Goal: Transaction & Acquisition: Obtain resource

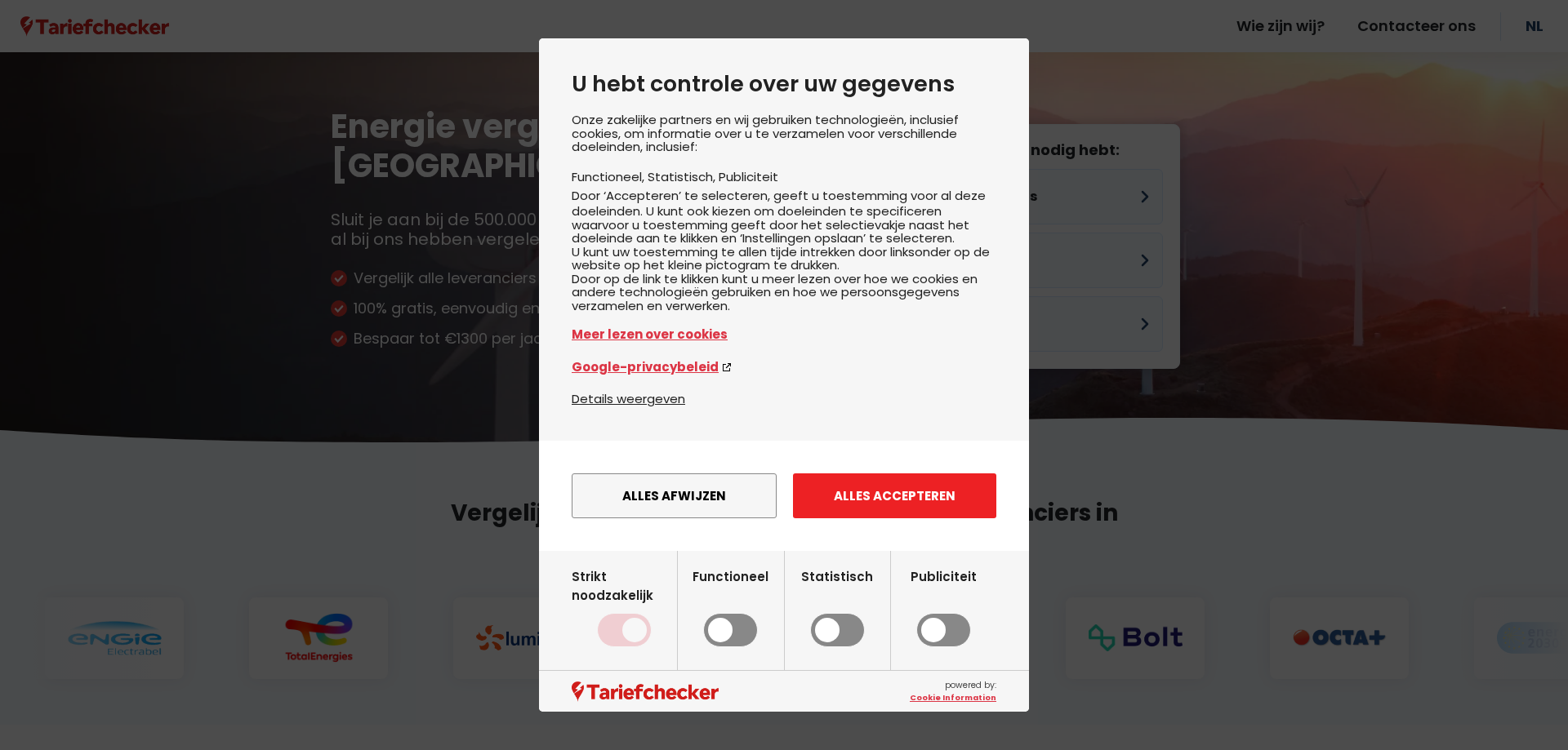
click at [873, 494] on button "Alles accepteren" at bounding box center [894, 496] width 204 height 45
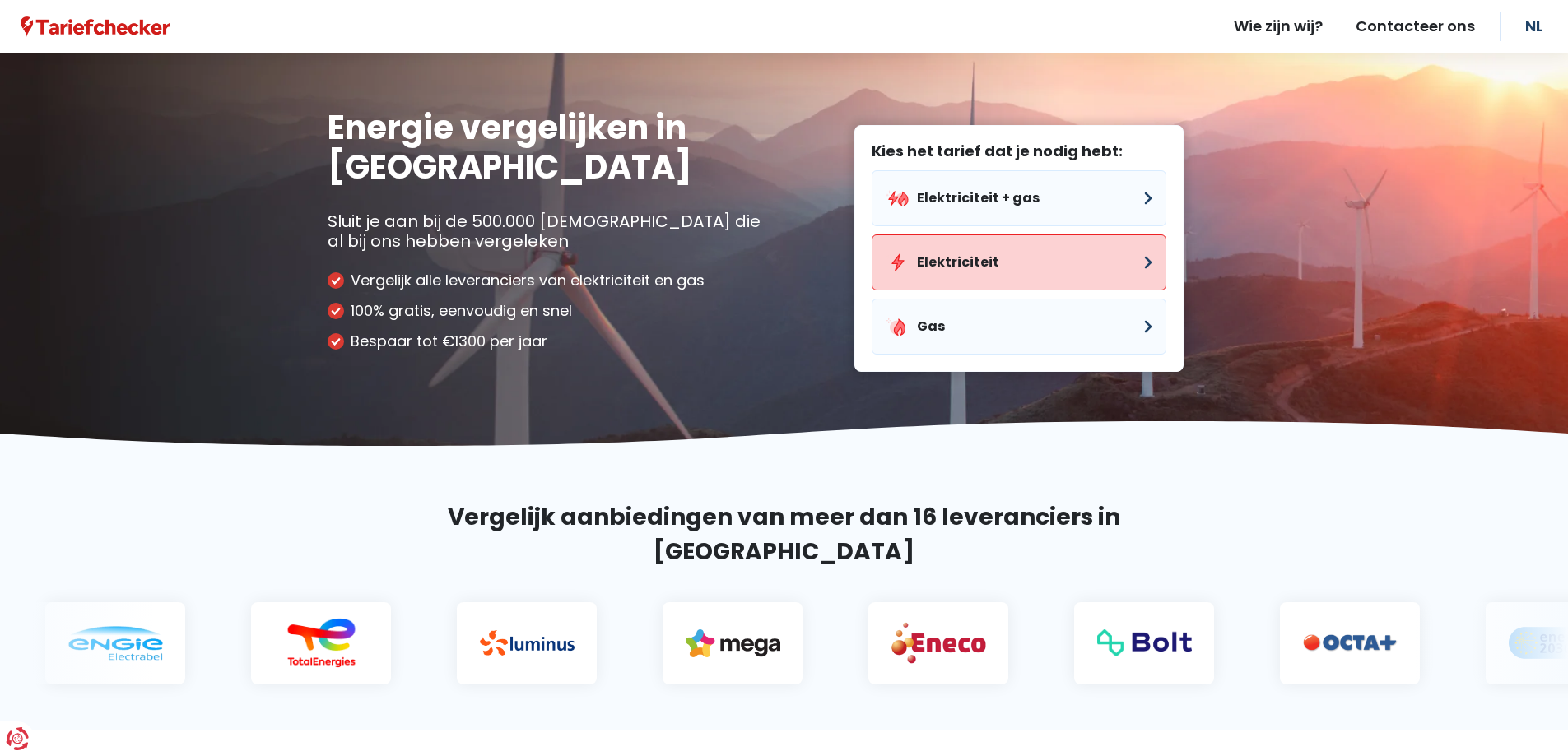
click at [990, 256] on button "Elektriciteit" at bounding box center [1019, 262] width 295 height 56
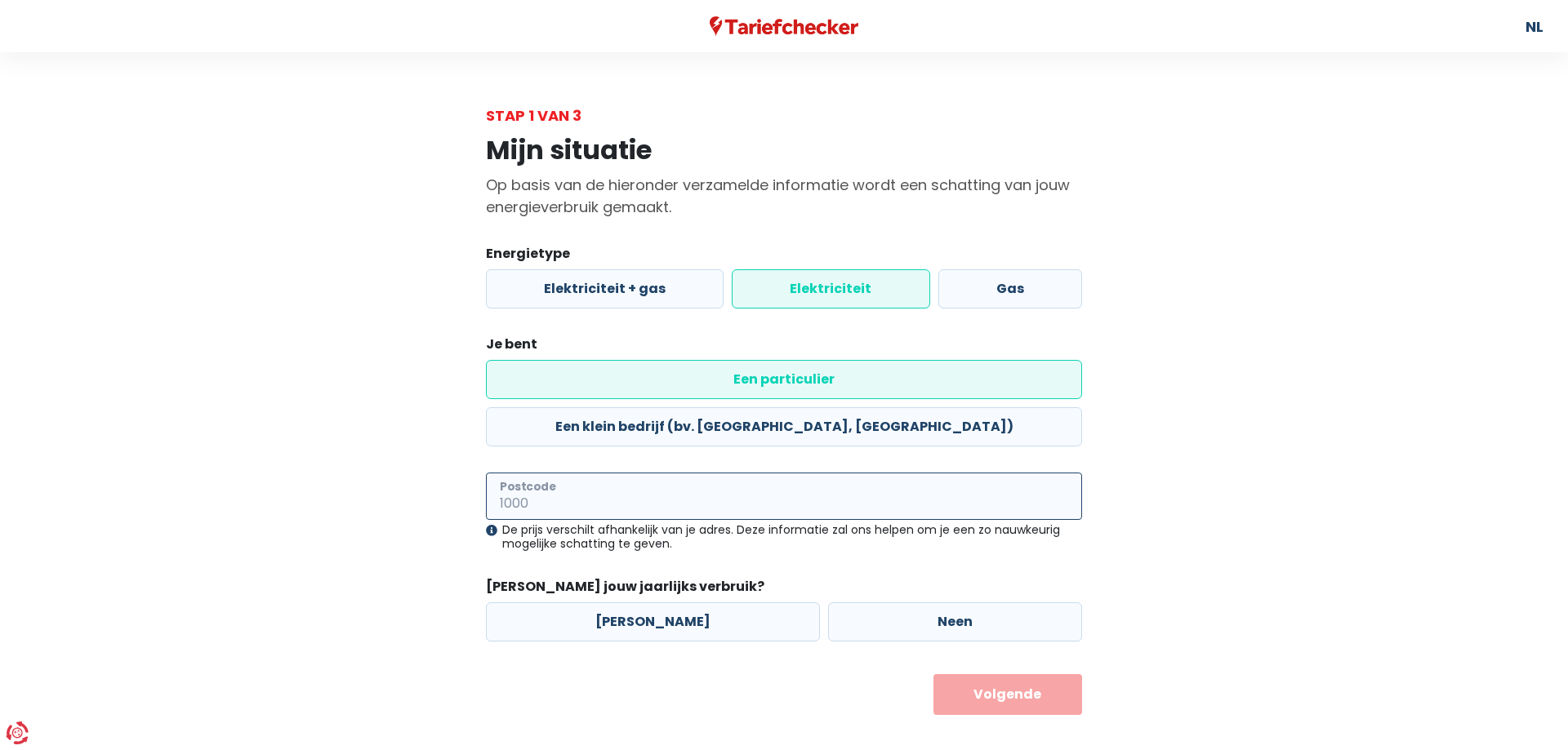
click at [611, 473] on input "Postcode" at bounding box center [783, 496] width 596 height 47
type input "2930"
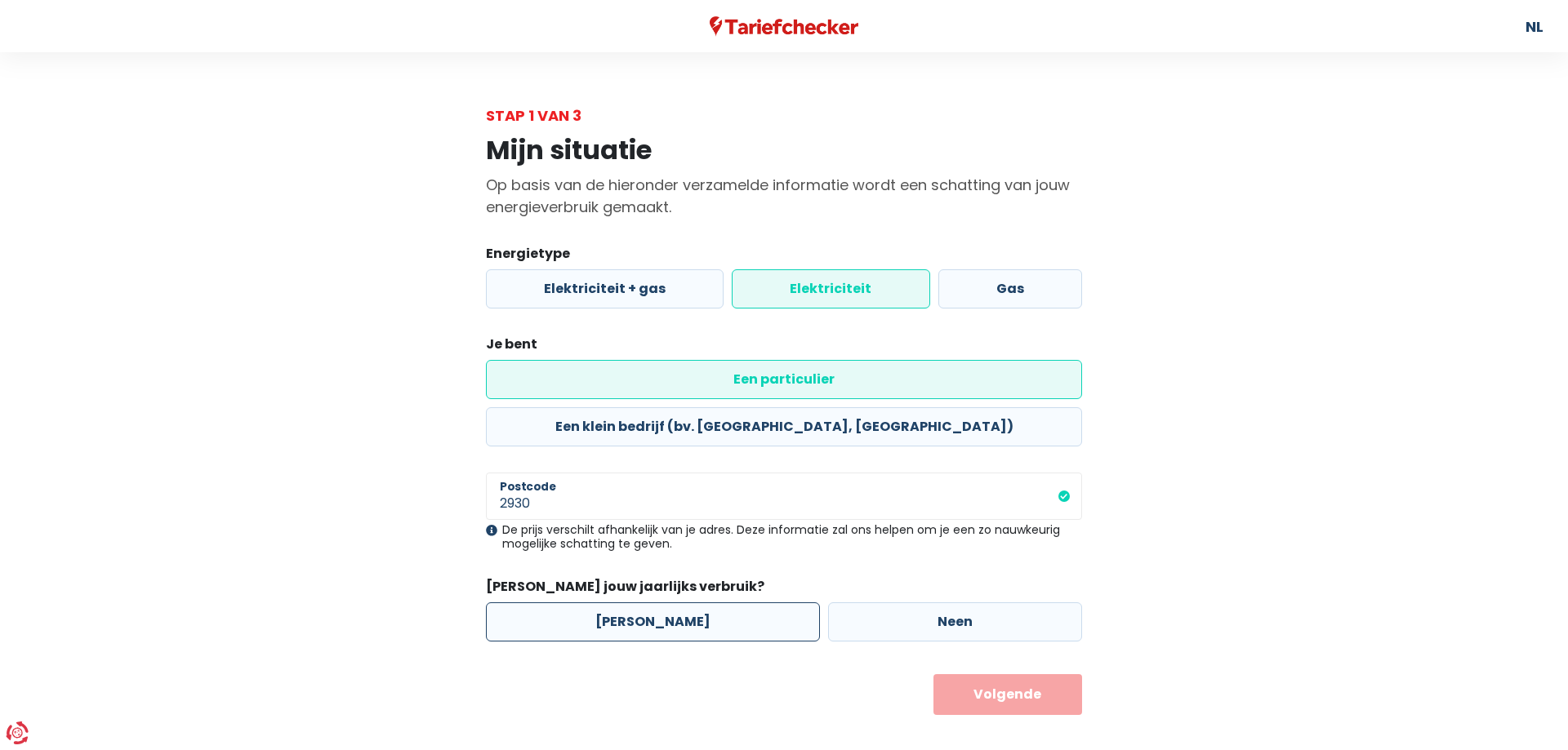
click at [667, 602] on label "[PERSON_NAME]" at bounding box center [652, 622] width 334 height 40
click at [667, 602] on input "[PERSON_NAME]" at bounding box center [652, 622] width 334 height 40
radio input "true"
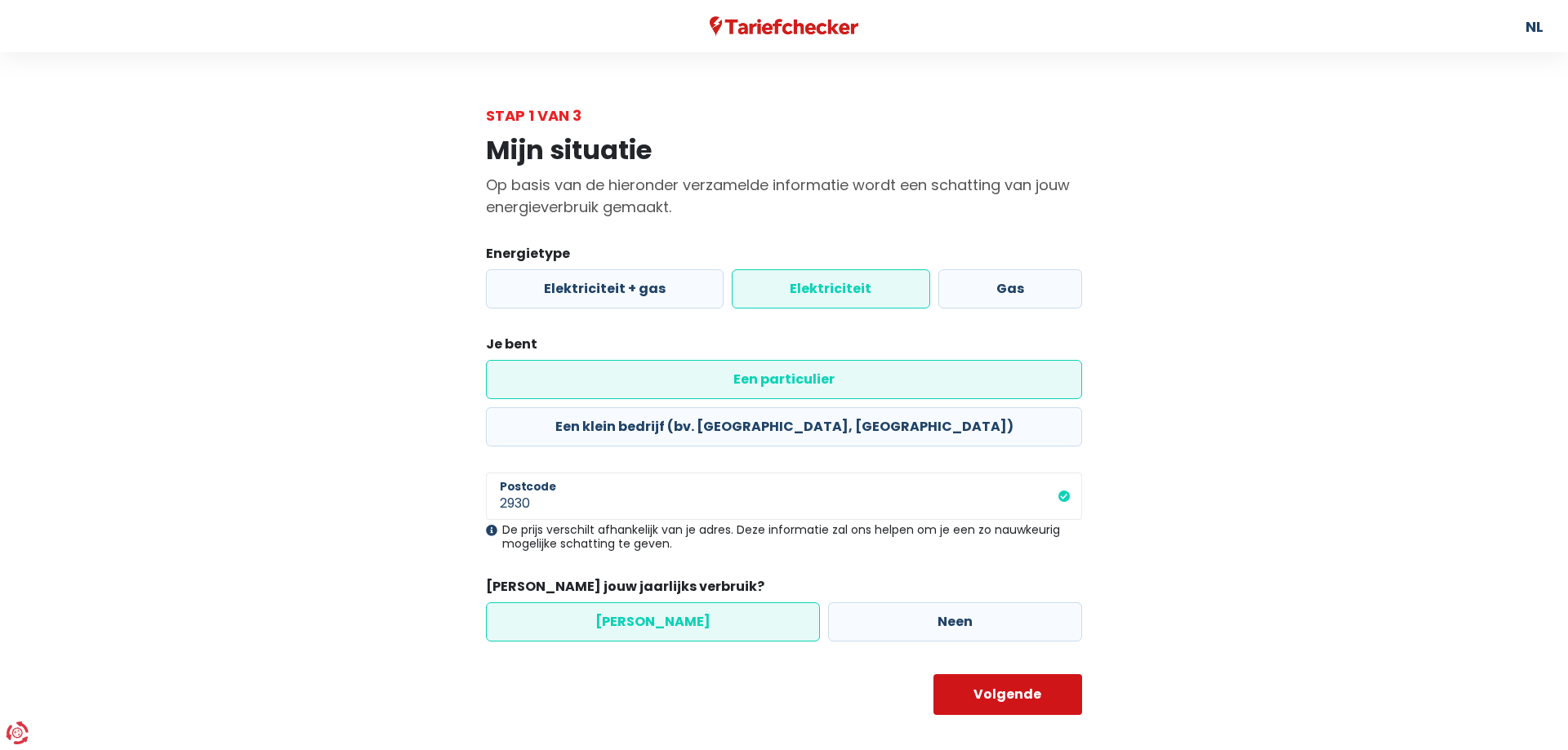
click at [1035, 674] on button "Volgende" at bounding box center [1008, 694] width 150 height 40
select select
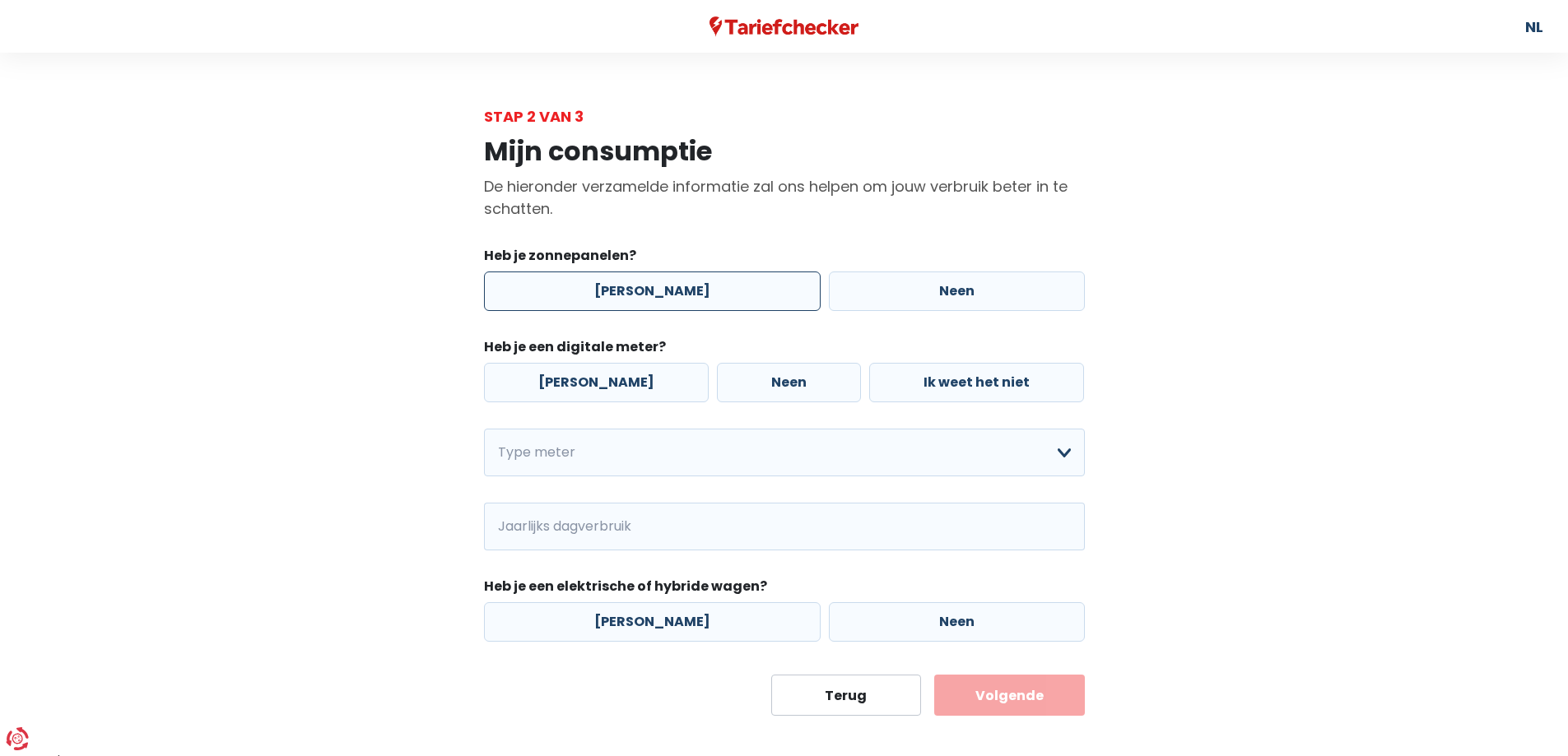
click at [699, 287] on label "[PERSON_NAME]" at bounding box center [652, 291] width 337 height 40
click at [699, 287] on input "[PERSON_NAME]" at bounding box center [652, 291] width 337 height 40
radio input "true"
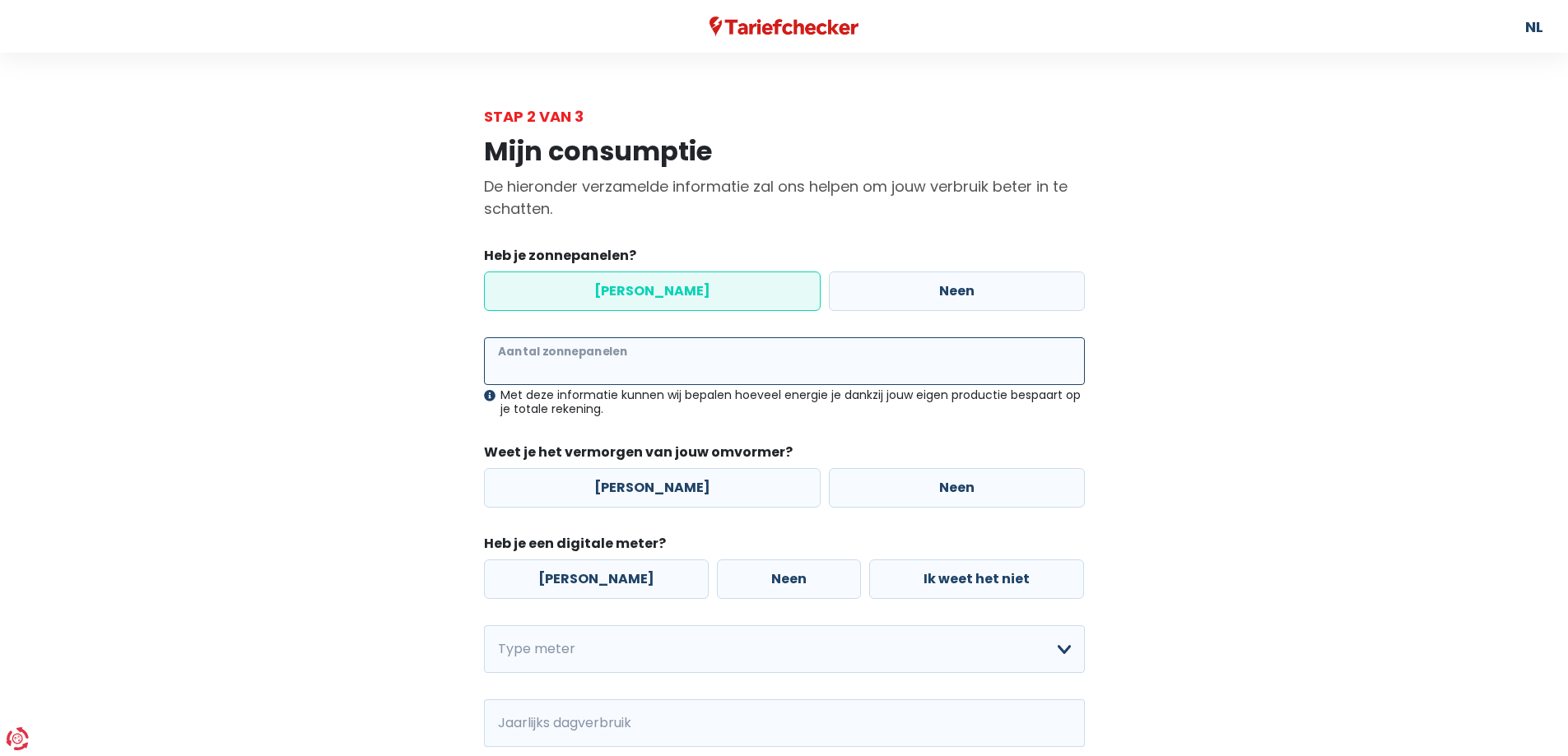
click at [580, 368] on input "Aantal zonnepanelen" at bounding box center [784, 360] width 600 height 48
type input "21"
click at [605, 488] on label "[PERSON_NAME]" at bounding box center [652, 488] width 337 height 40
click at [605, 488] on input "[PERSON_NAME]" at bounding box center [652, 488] width 337 height 40
radio input "true"
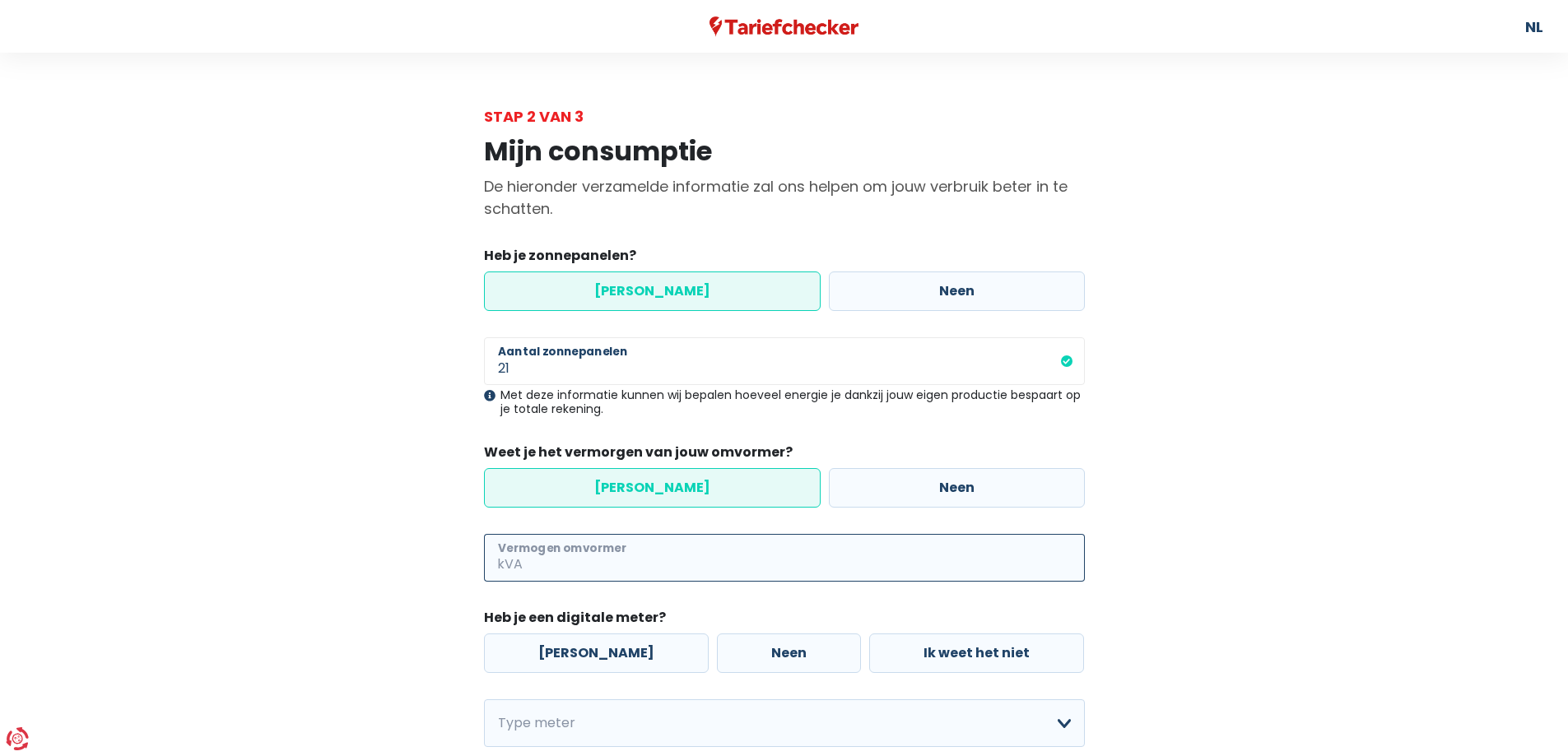
click at [594, 553] on input "Vermogen omvormer" at bounding box center [805, 557] width 559 height 48
type input "10"
click at [583, 644] on label "[PERSON_NAME]" at bounding box center [596, 653] width 224 height 40
click at [583, 644] on input "[PERSON_NAME]" at bounding box center [596, 653] width 224 height 40
radio input "true"
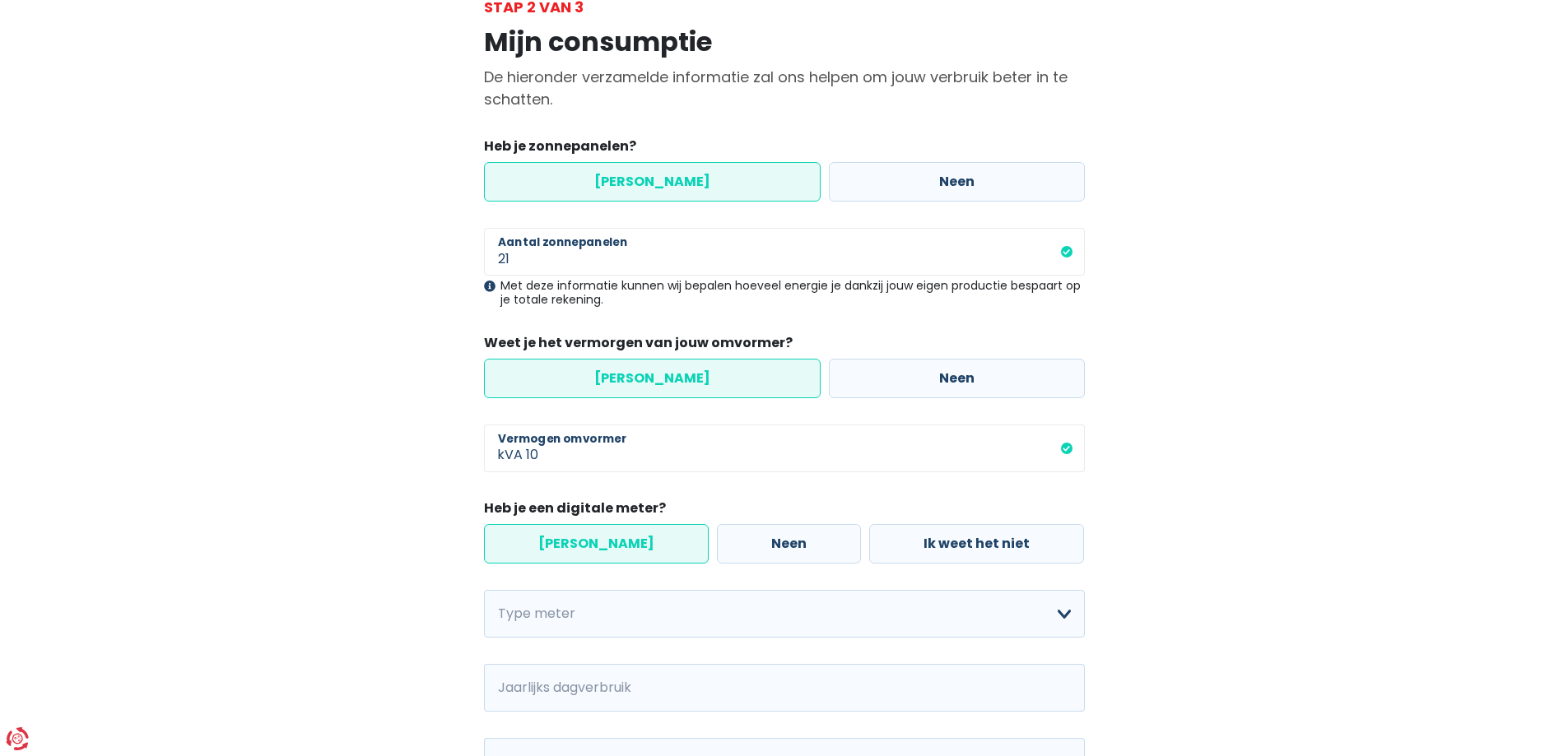
scroll to position [165, 0]
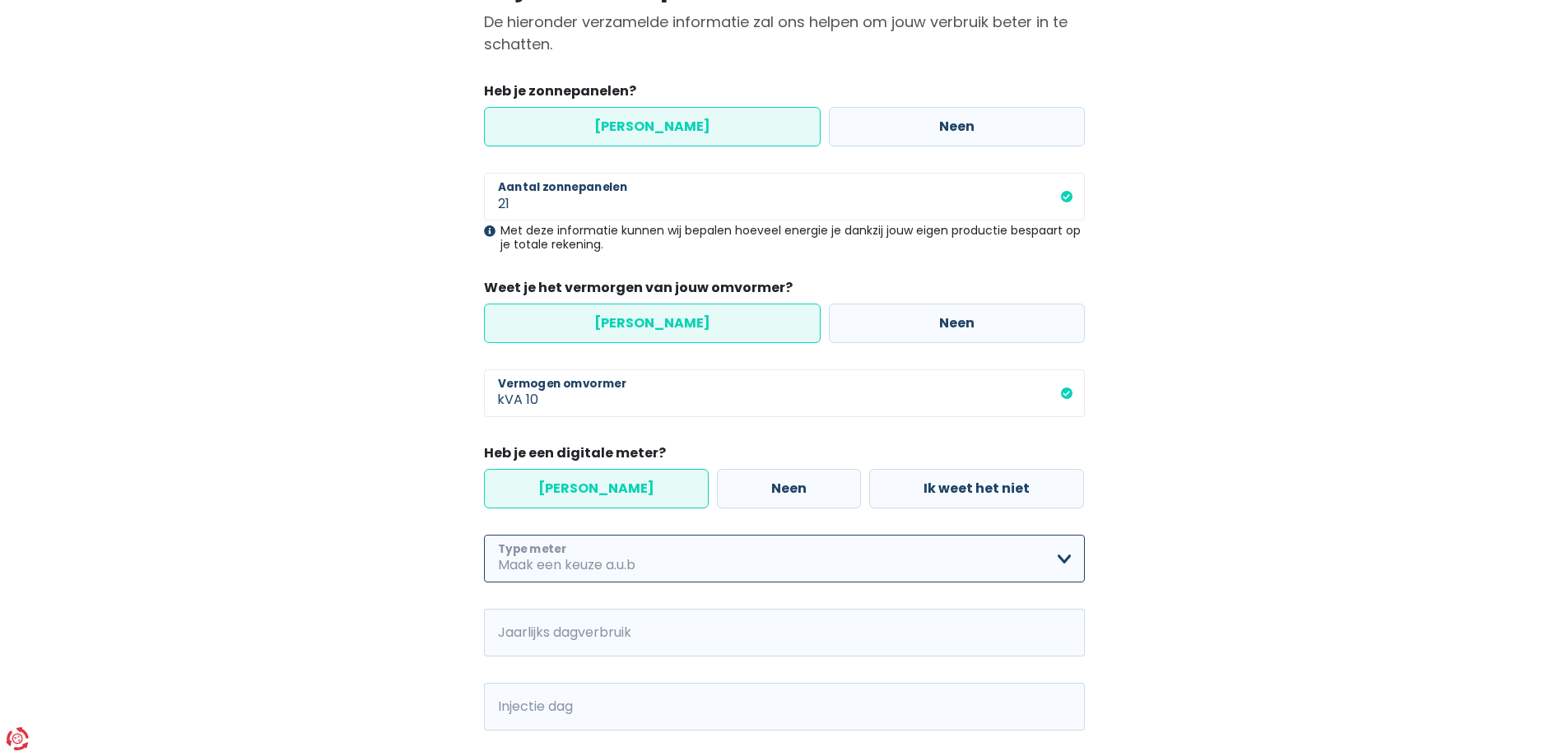
click at [597, 547] on select "Enkelvoudig Tweevoudig Enkelvoudig + uitsluitend nachttarief Tweevoudig + uitsl…" at bounding box center [784, 558] width 600 height 48
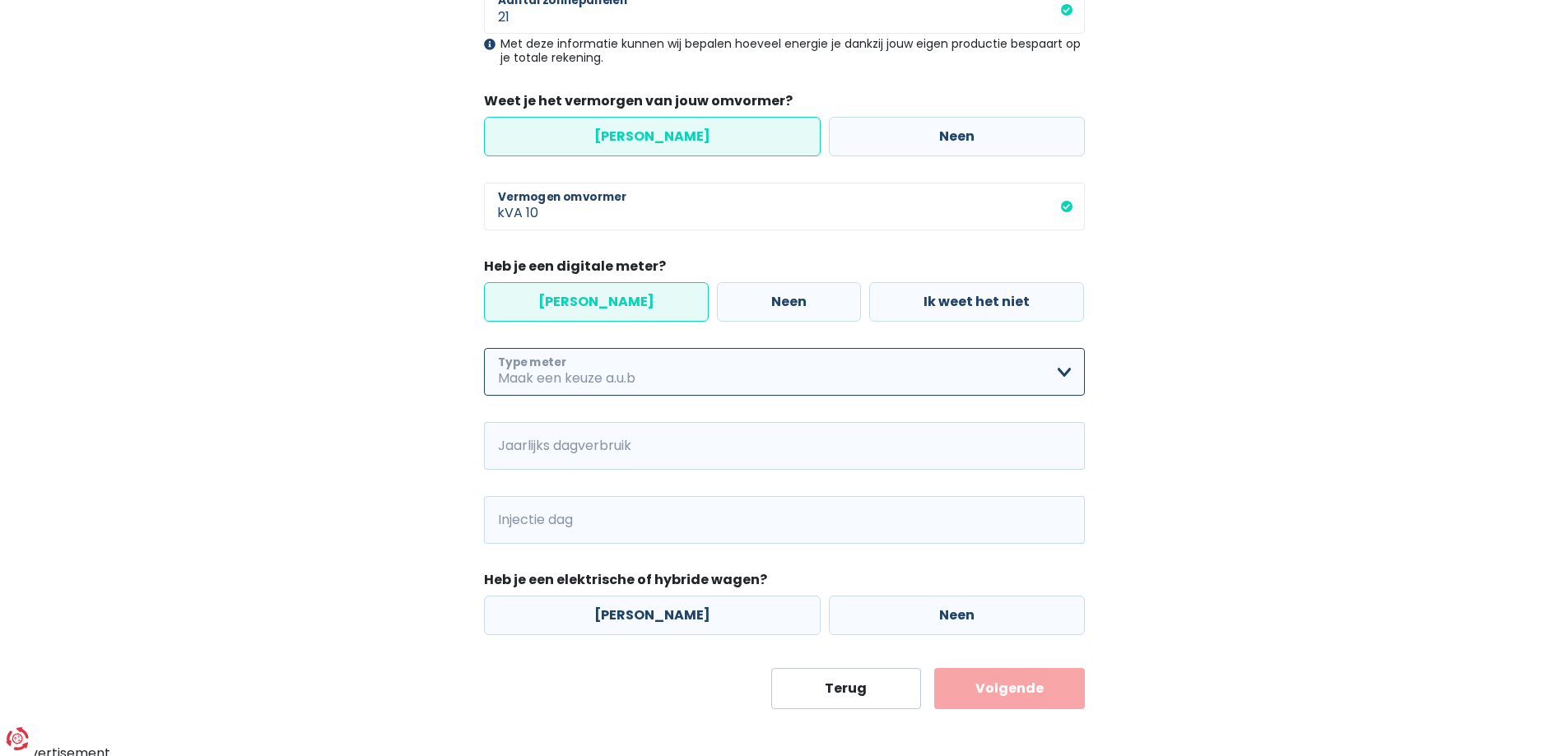
scroll to position [358, 0]
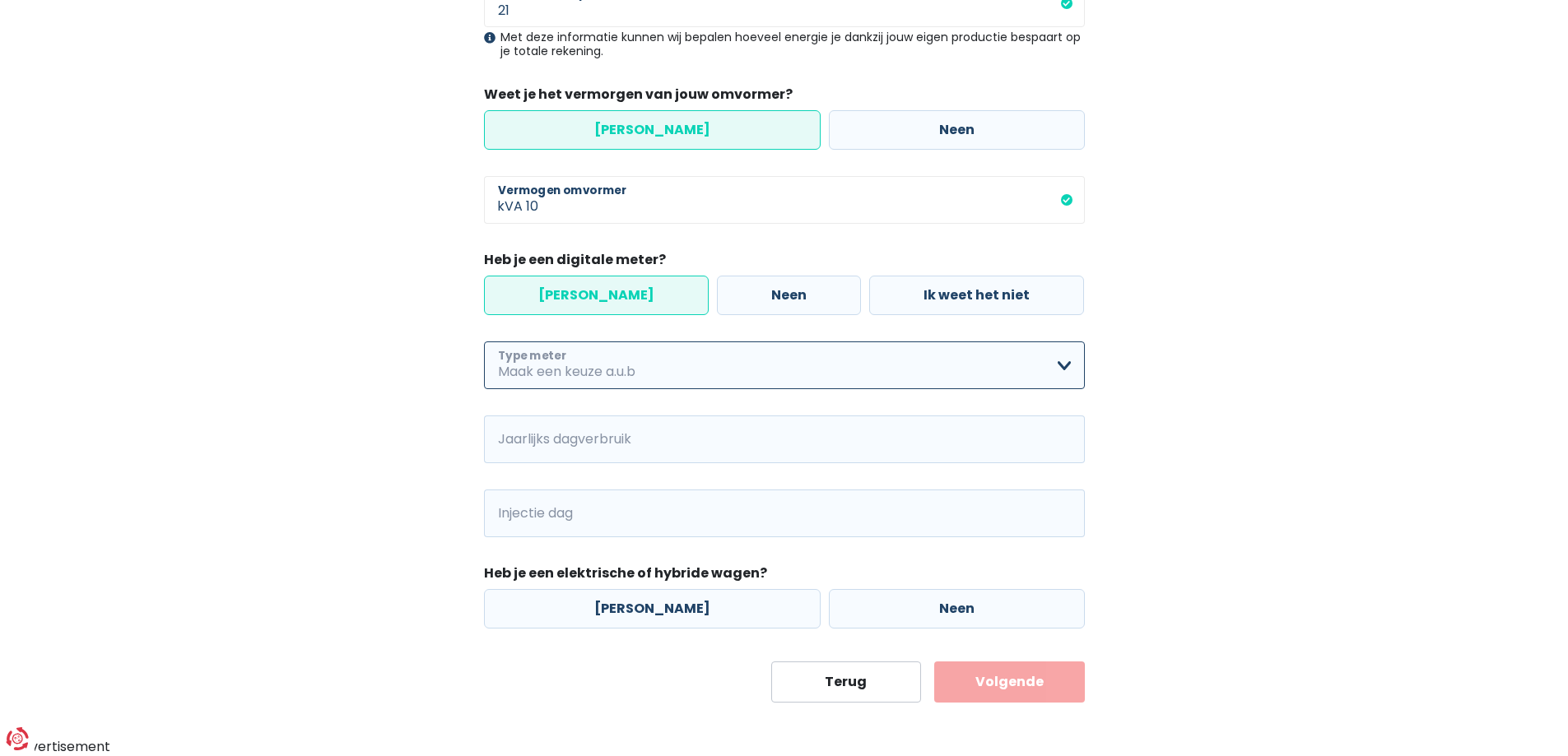
click at [530, 370] on select "Enkelvoudig Tweevoudig Enkelvoudig + uitsluitend nachttarief Tweevoudig + uitsl…" at bounding box center [784, 365] width 600 height 48
select select "day_night_bi_hourly"
click at [484, 341] on select "Enkelvoudig Tweevoudig Enkelvoudig + uitsluitend nachttarief Tweevoudig + uitsl…" at bounding box center [784, 365] width 600 height 48
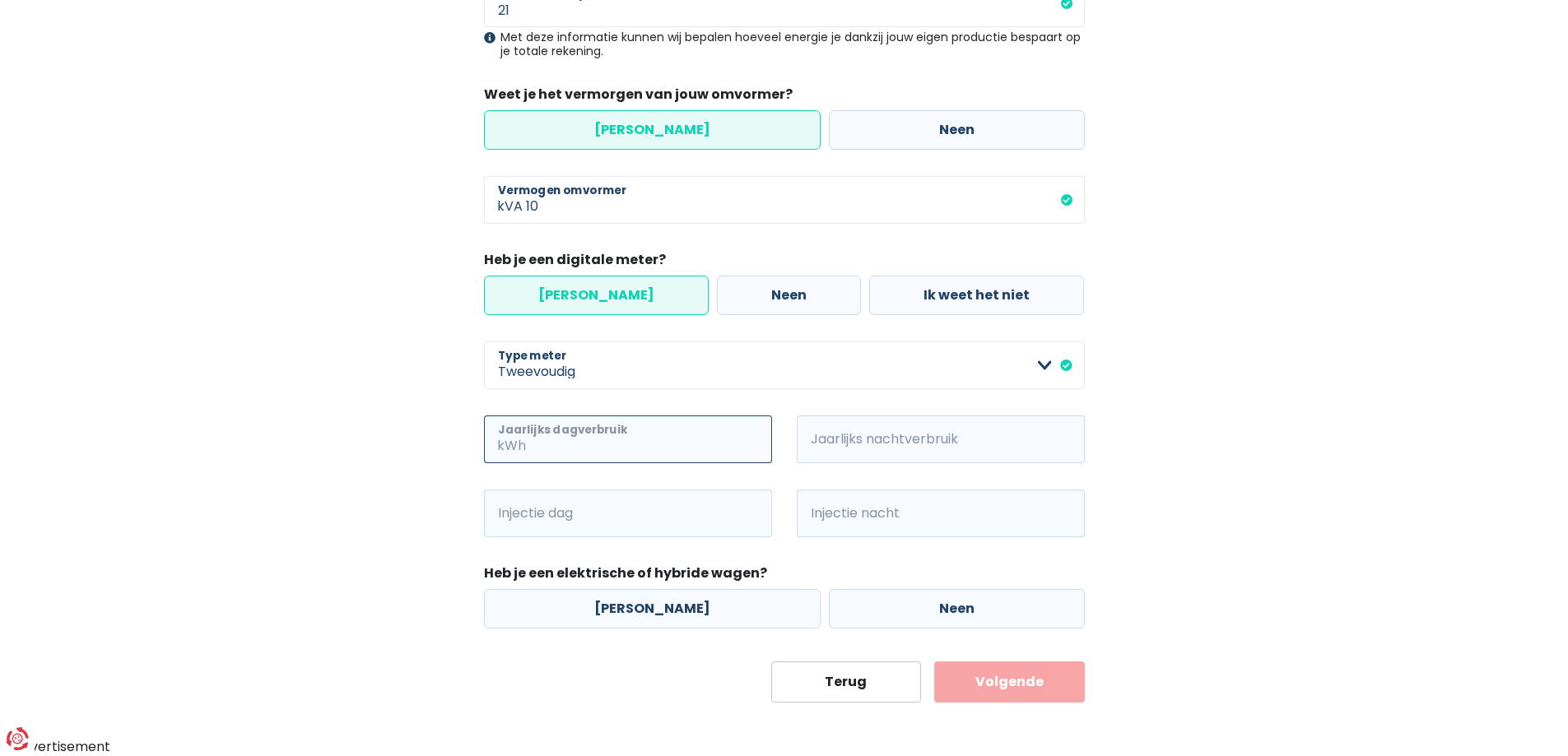
click at [560, 440] on input "Jaarlijks dagverbruik" at bounding box center [651, 439] width 243 height 48
type input "3500"
click at [806, 441] on span "kWh" at bounding box center [820, 439] width 45 height 48
click at [882, 443] on input "Jaarlijks nachtverbruik" at bounding box center [963, 439] width 243 height 48
type input "5500"
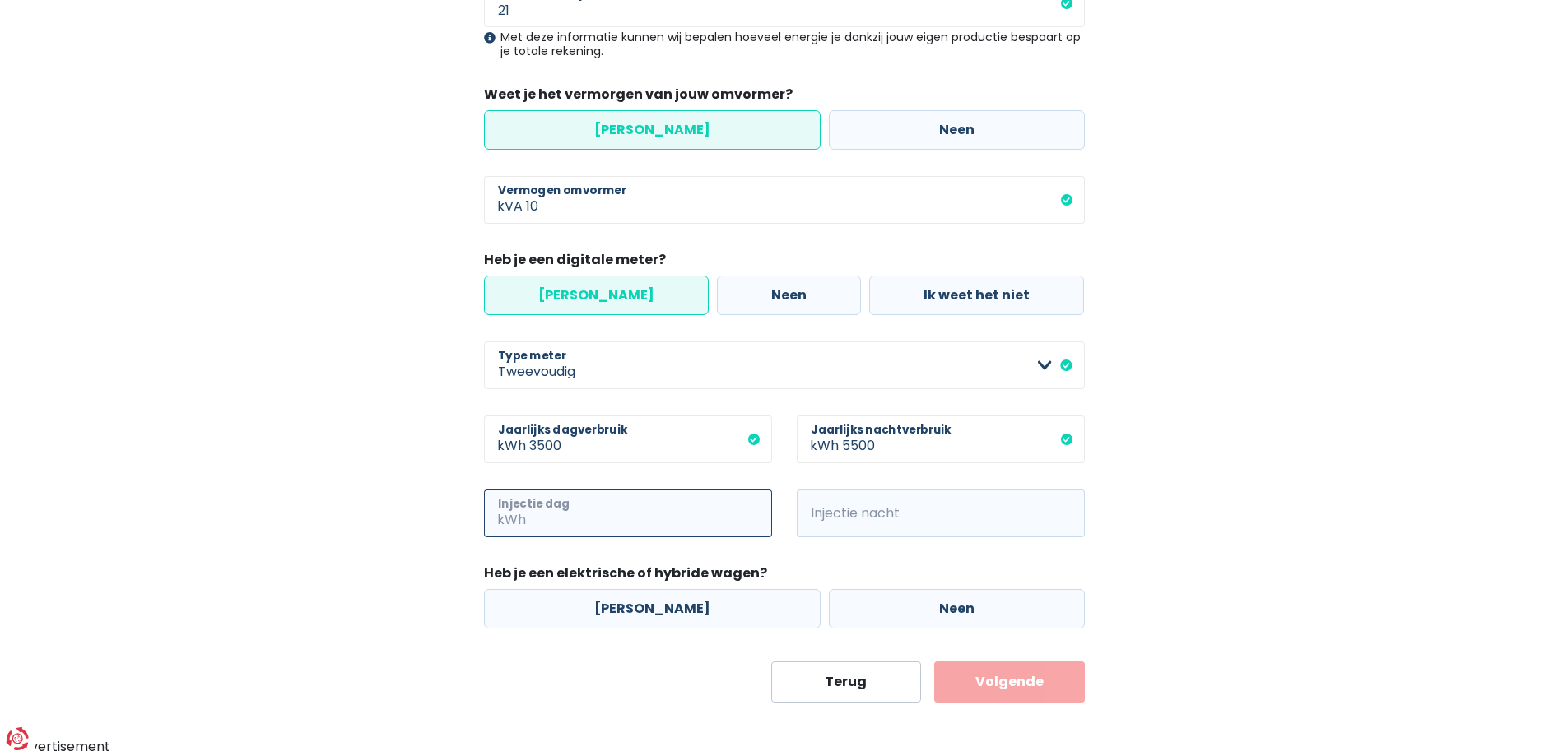
click at [601, 511] on input "Injectie dag" at bounding box center [651, 513] width 243 height 48
type input "1500"
click at [839, 511] on span "kWh" at bounding box center [820, 513] width 45 height 48
click at [861, 520] on input "Injectie nacht" at bounding box center [963, 513] width 243 height 48
click at [901, 517] on input "750" at bounding box center [963, 513] width 243 height 48
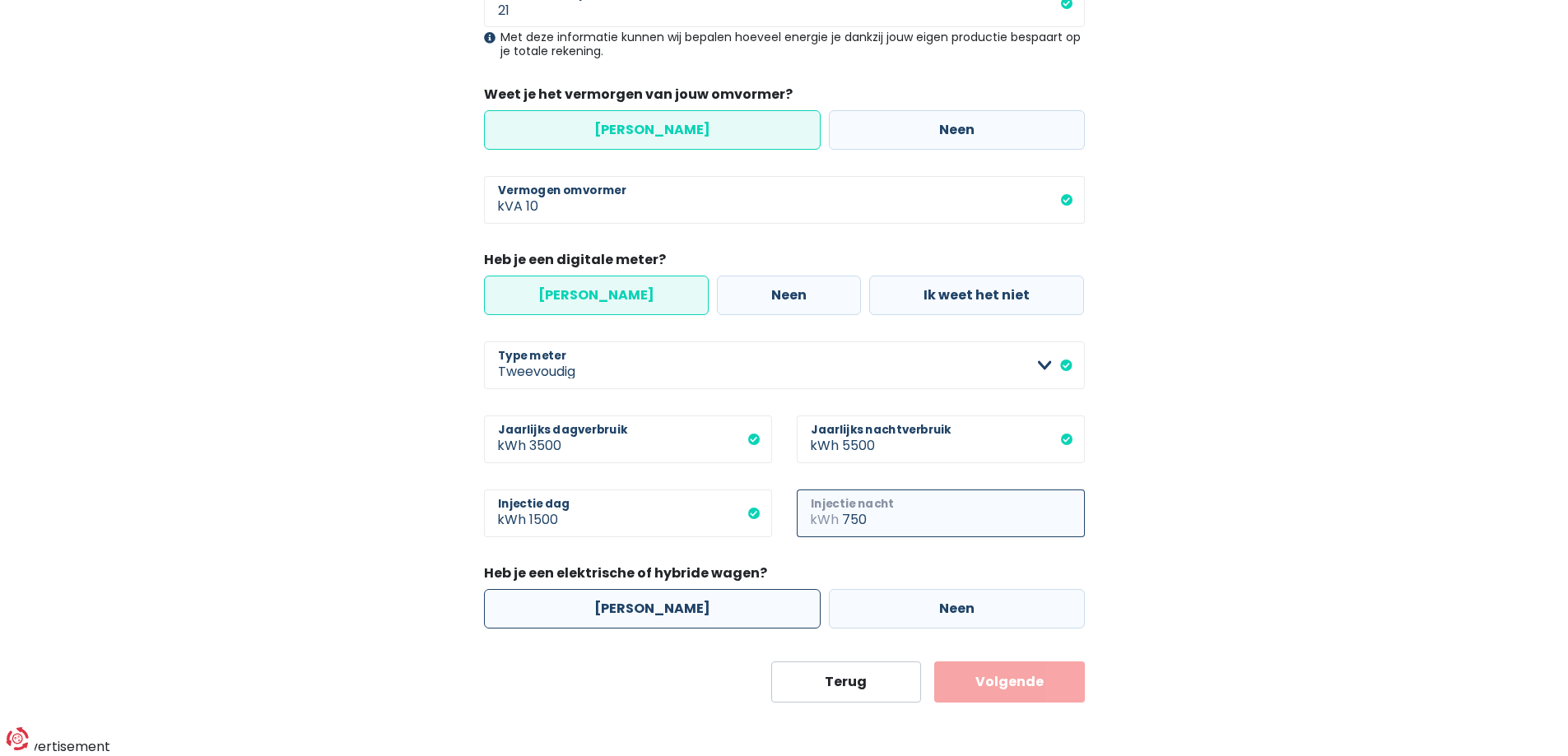
type input "750"
click at [660, 609] on label "[PERSON_NAME]" at bounding box center [652, 609] width 337 height 40
click at [660, 609] on input "[PERSON_NAME]" at bounding box center [652, 609] width 337 height 40
radio input "true"
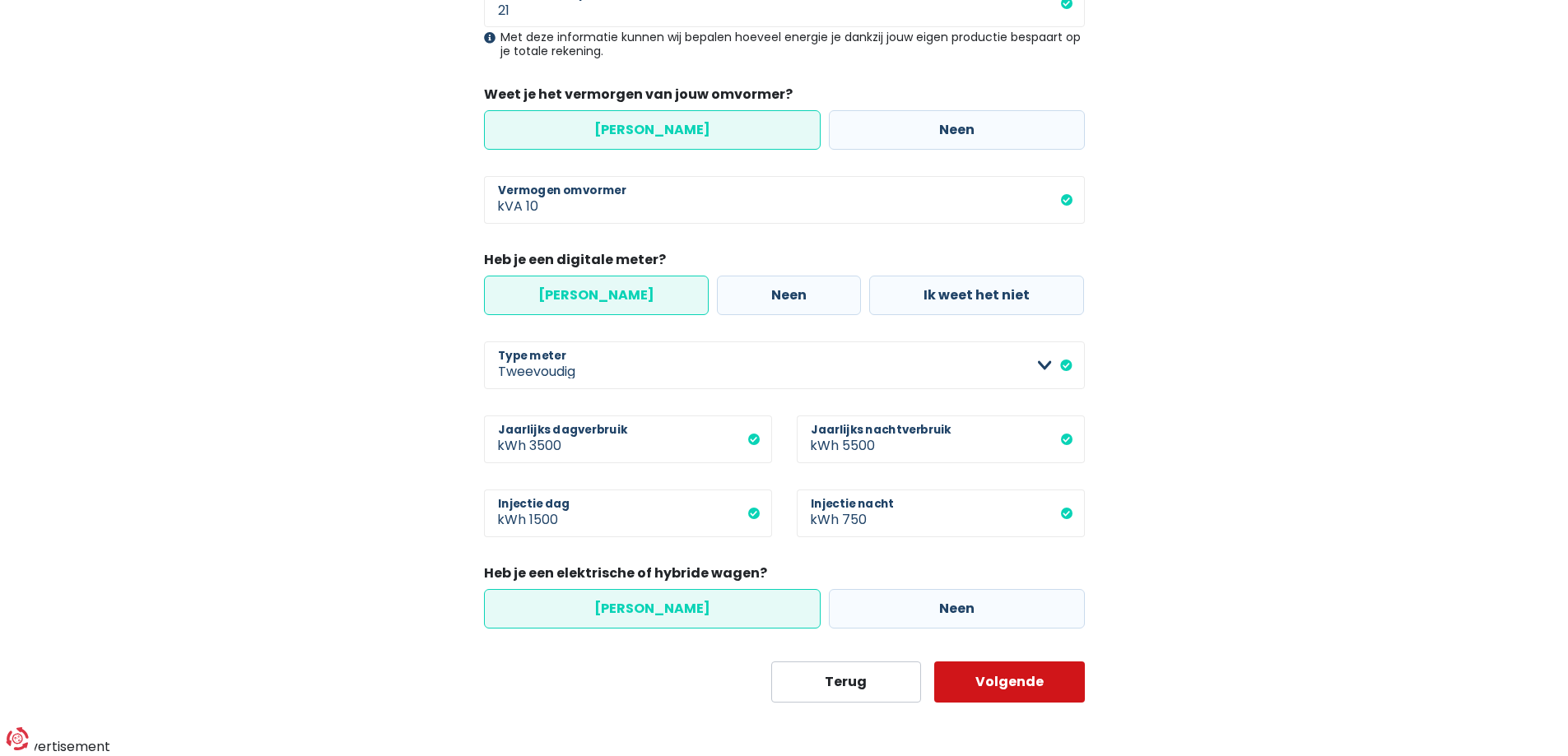
click at [997, 688] on button "Volgende" at bounding box center [1009, 682] width 151 height 41
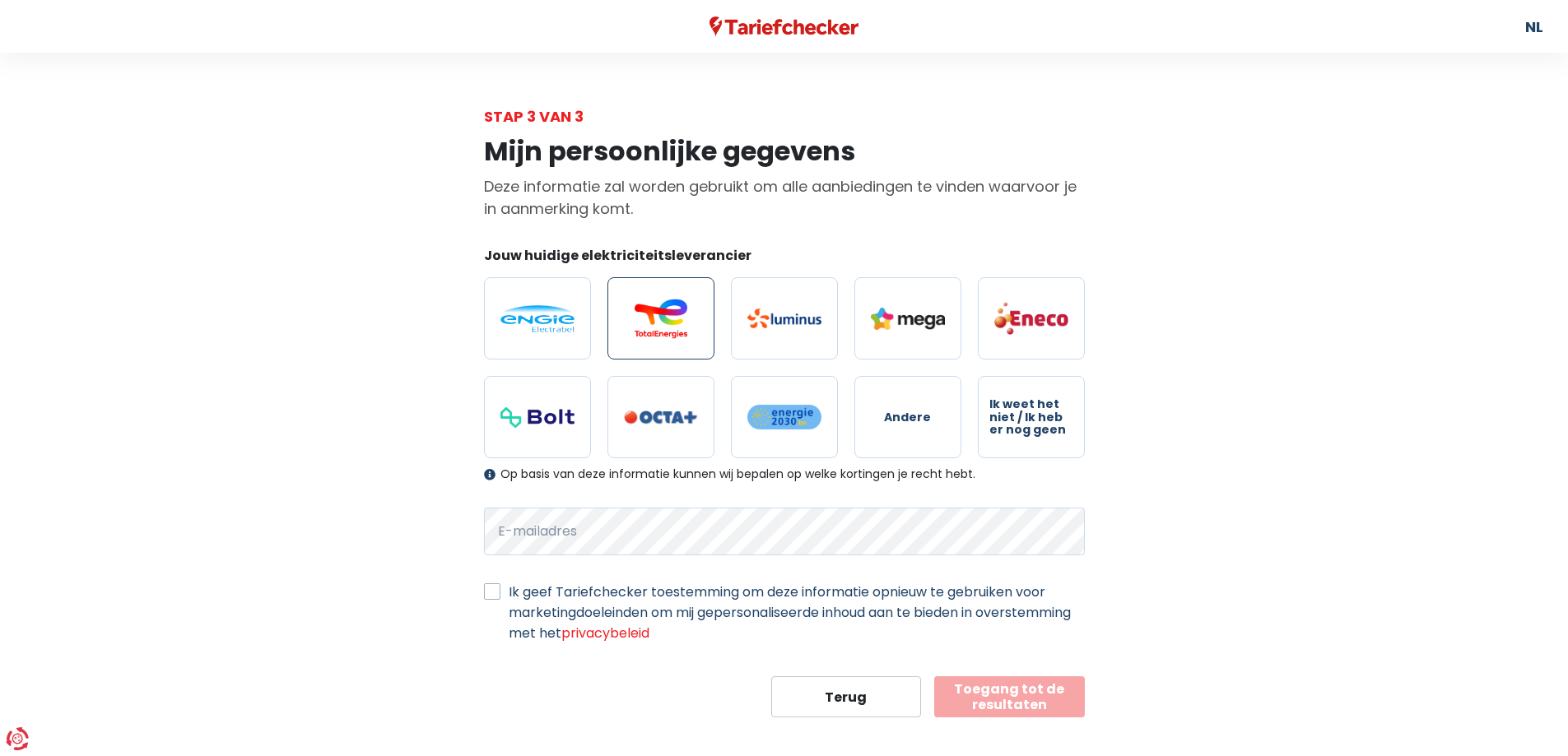
click at [672, 313] on img at bounding box center [660, 319] width 74 height 40
click at [672, 313] on input "radio" at bounding box center [660, 318] width 107 height 82
radio input "true"
click at [509, 593] on label "Ik geef Tariefchecker toestemming om deze informatie opnieuw te gebruiken voor …" at bounding box center [796, 612] width 576 height 61
click at [490, 593] on input "Ik geef Tariefchecker toestemming om deze informatie opnieuw te gebruiken voor …" at bounding box center [492, 590] width 16 height 16
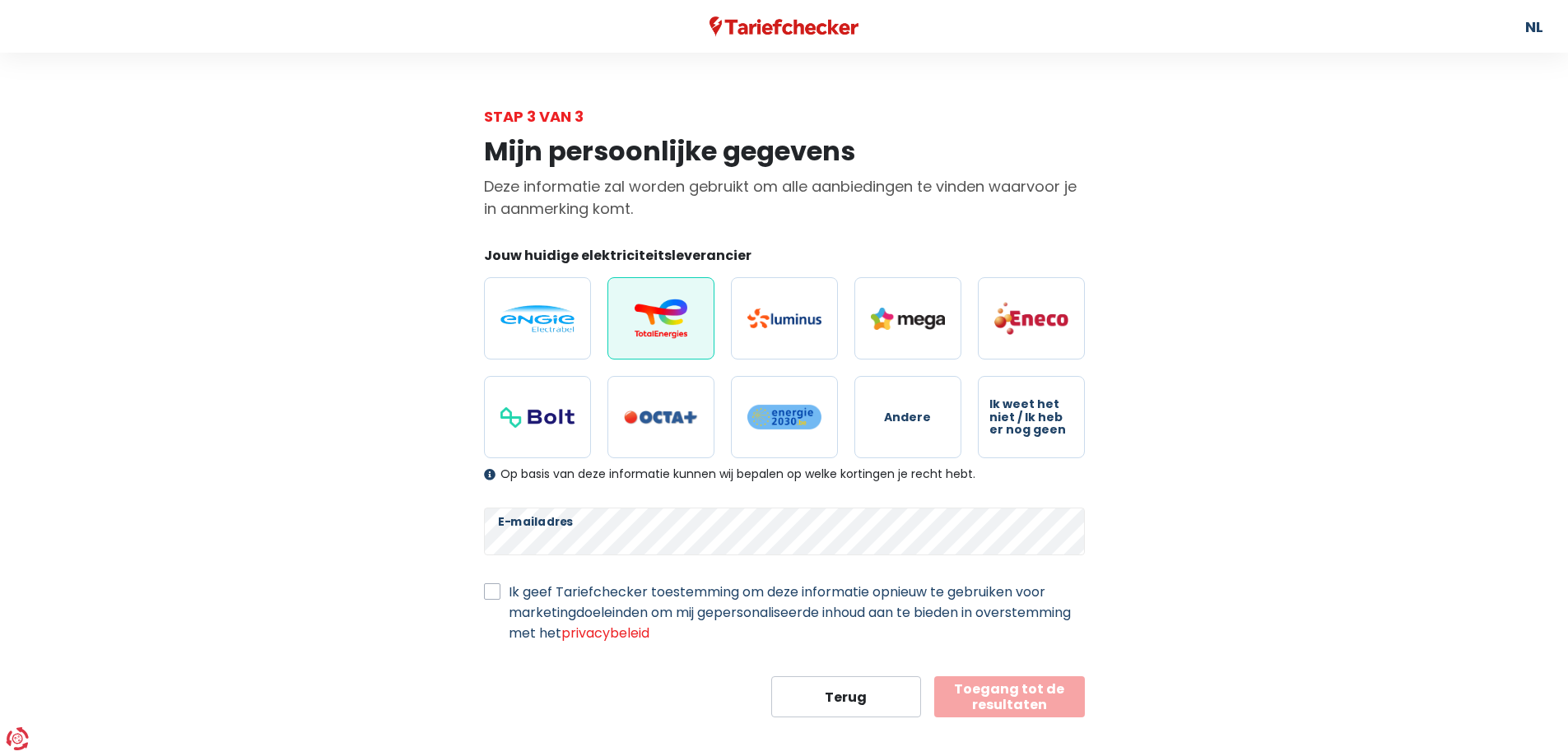
checkbox input "true"
click at [982, 696] on button "Toegang tot de resultaten" at bounding box center [1009, 696] width 151 height 41
